Goal: Task Accomplishment & Management: Complete application form

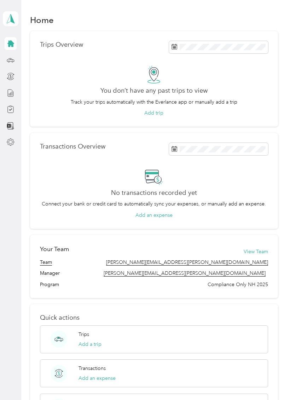
click at [9, 42] on icon at bounding box center [10, 43] width 7 height 7
click at [10, 70] on div at bounding box center [11, 76] width 12 height 13
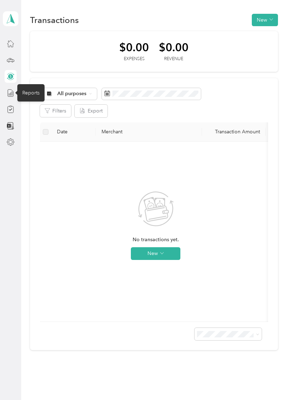
click at [12, 95] on line at bounding box center [12, 94] width 0 height 4
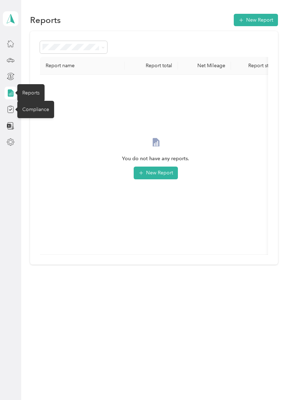
click at [12, 107] on icon at bounding box center [10, 106] width 2 height 1
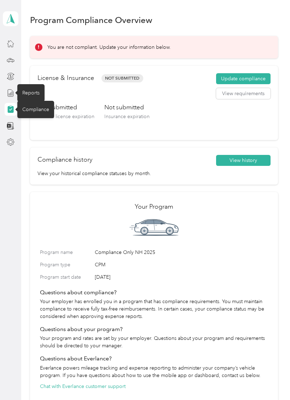
click at [271, 83] on button "Update compliance" at bounding box center [243, 78] width 54 height 11
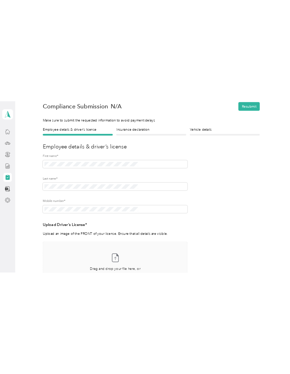
scroll to position [24, 0]
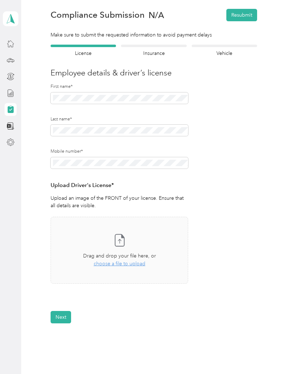
click at [129, 264] on span "choose a file to upload" at bounding box center [120, 263] width 52 height 6
click at [175, 301] on button "View" at bounding box center [169, 303] width 11 height 5
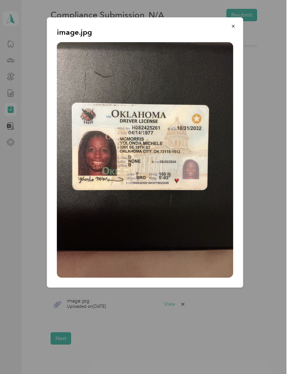
click at [210, 317] on div at bounding box center [145, 187] width 290 height 374
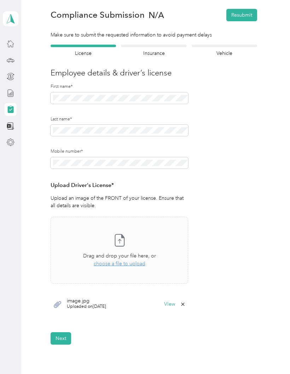
click at [186, 301] on icon at bounding box center [183, 304] width 6 height 6
click at [173, 309] on button "Yes" at bounding box center [168, 307] width 14 height 11
click at [128, 267] on div "Take a photo or choose a photo from your library Drag and drop your file here, …" at bounding box center [120, 249] width 126 height 55
click at [69, 332] on button "Next" at bounding box center [61, 338] width 21 height 12
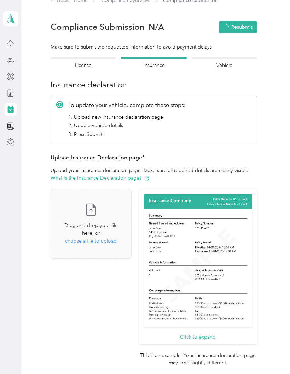
scroll to position [8, 0]
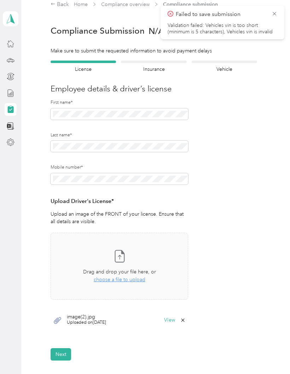
click at [192, 317] on form "Employee details & driver’s license License Insurance declaration Insurance Veh…" at bounding box center [154, 210] width 207 height 300
click at [183, 318] on icon at bounding box center [183, 320] width 6 height 6
click at [173, 325] on button "Yes" at bounding box center [168, 323] width 14 height 11
click at [118, 281] on span "choose a file to upload" at bounding box center [120, 279] width 52 height 6
click at [271, 20] on div "Failed to save submission Validation failed: Vehicles vin is too short (minimum…" at bounding box center [223, 22] width 110 height 25
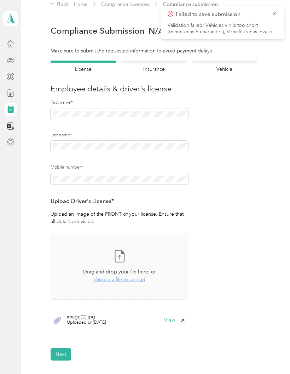
click at [276, 15] on icon at bounding box center [275, 14] width 6 height 6
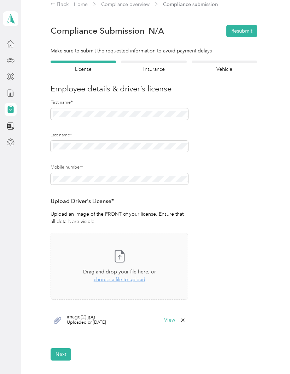
click at [71, 344] on form "Employee details & driver’s license License Insurance declaration Insurance Veh…" at bounding box center [154, 210] width 207 height 300
click at [68, 349] on button "Next" at bounding box center [61, 354] width 21 height 12
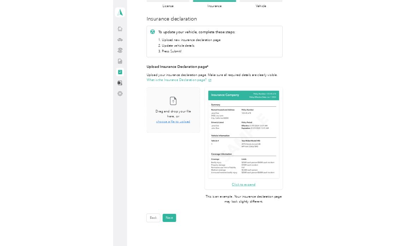
scroll to position [68, 0]
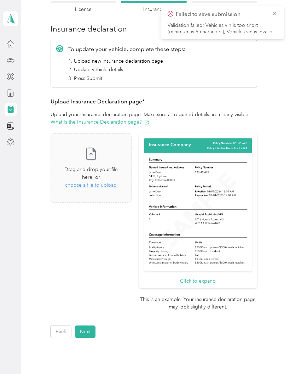
click at [117, 182] on span "choose a file to upload" at bounding box center [91, 185] width 52 height 6
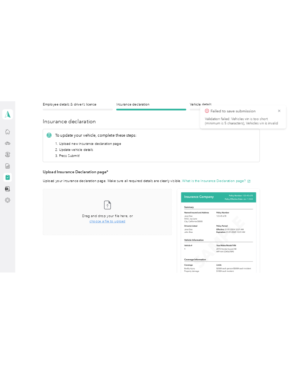
scroll to position [0, 0]
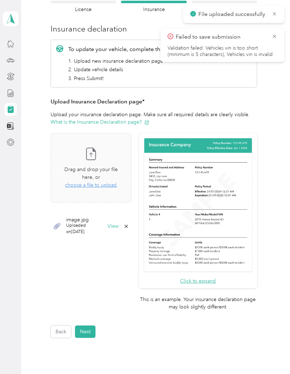
click at [93, 325] on button "Next" at bounding box center [85, 331] width 21 height 12
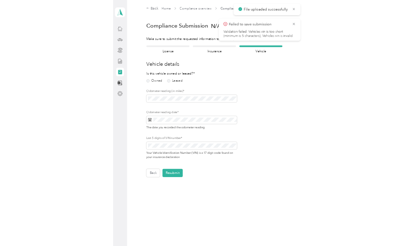
scroll to position [0, 0]
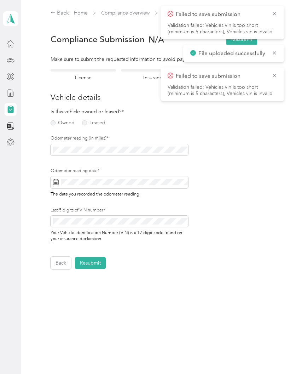
click at [275, 78] on icon at bounding box center [275, 75] width 6 height 6
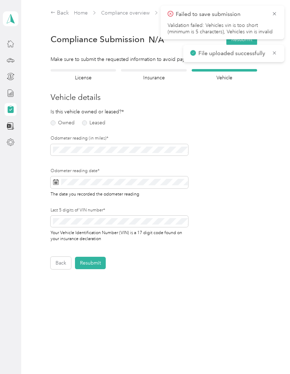
click at [272, 16] on icon at bounding box center [275, 14] width 6 height 6
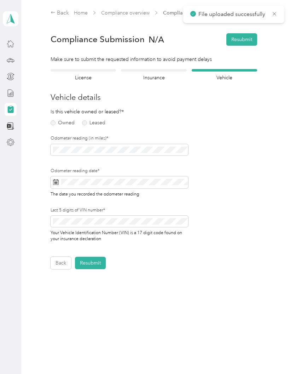
click at [277, 17] on icon at bounding box center [275, 14] width 6 height 6
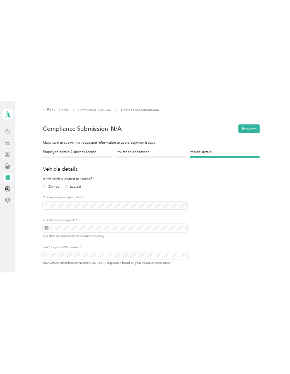
scroll to position [0, 0]
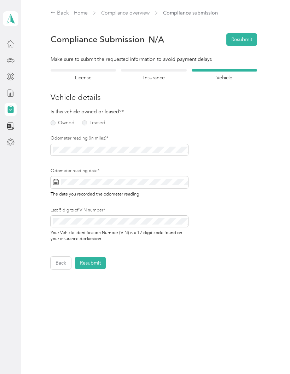
click at [59, 125] on label "Owned" at bounding box center [63, 122] width 24 height 5
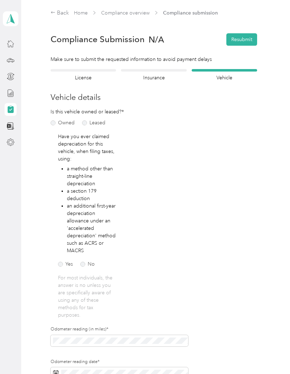
click at [82, 265] on label "No" at bounding box center [87, 263] width 15 height 5
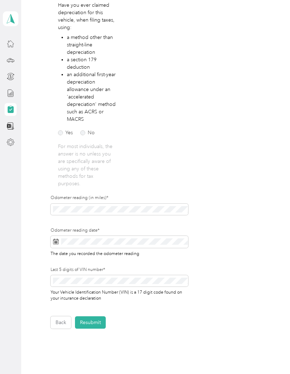
scroll to position [131, 0]
click at [148, 219] on div "Odometer reading (in miles)*" at bounding box center [120, 211] width 138 height 33
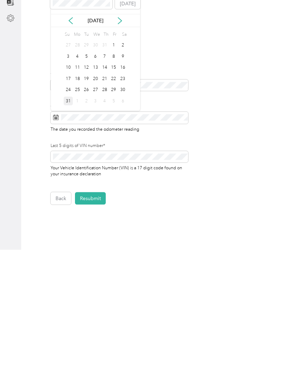
click at [70, 220] on div "31" at bounding box center [68, 224] width 9 height 9
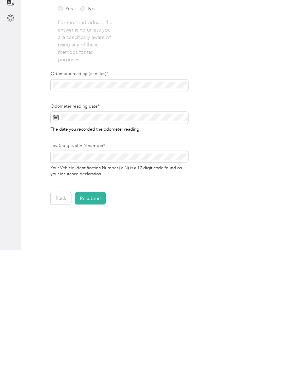
scroll to position [28, 0]
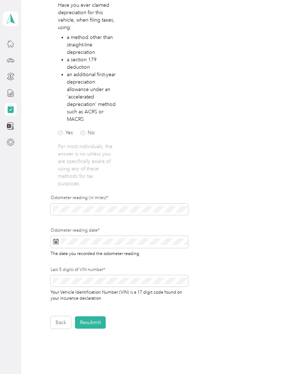
click at [97, 316] on button "Resubmit" at bounding box center [90, 322] width 31 height 12
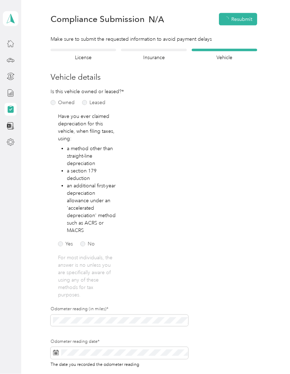
scroll to position [0, 0]
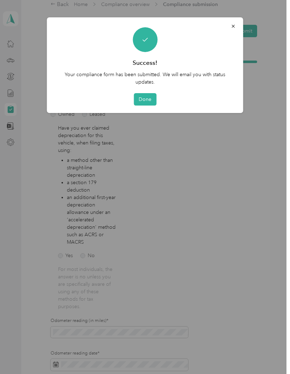
click at [148, 99] on button "Done" at bounding box center [145, 99] width 23 height 12
